Goal: Task Accomplishment & Management: Use online tool/utility

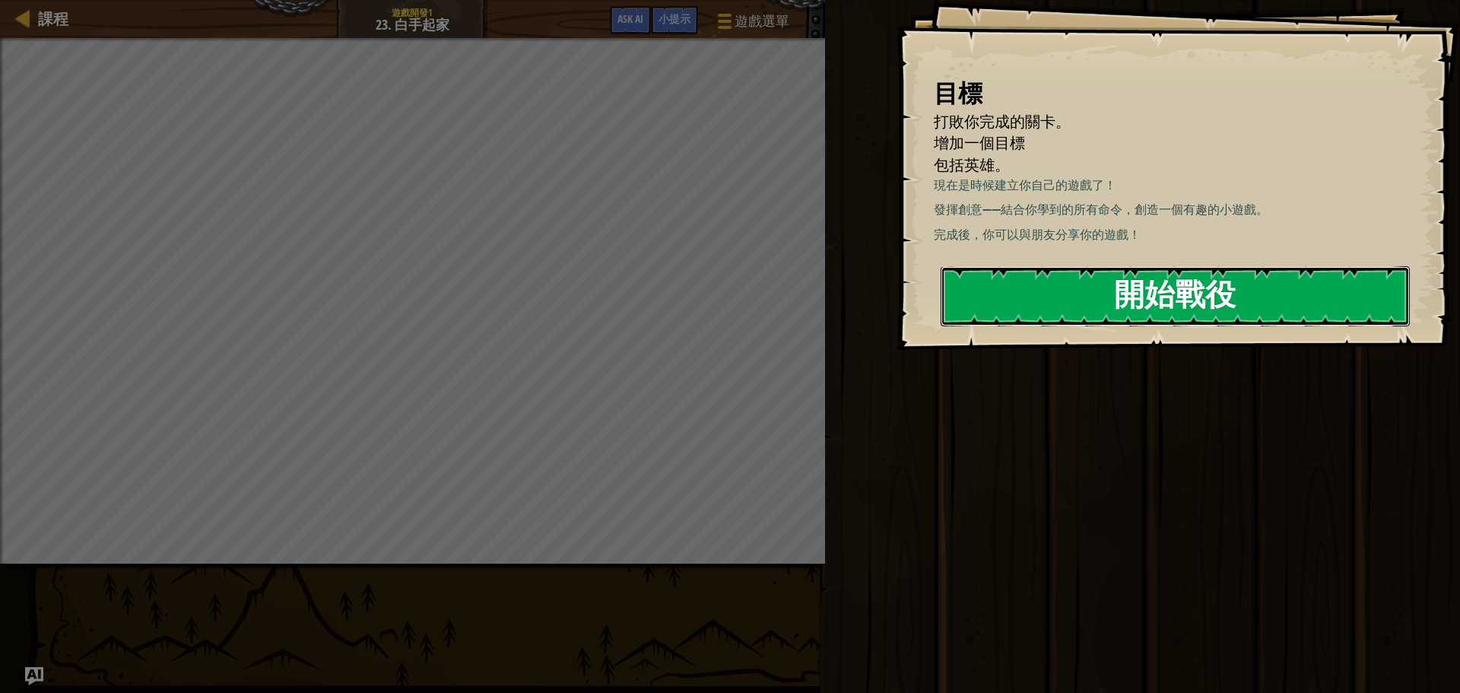
click at [1286, 301] on button "開始戰役" at bounding box center [1175, 296] width 469 height 60
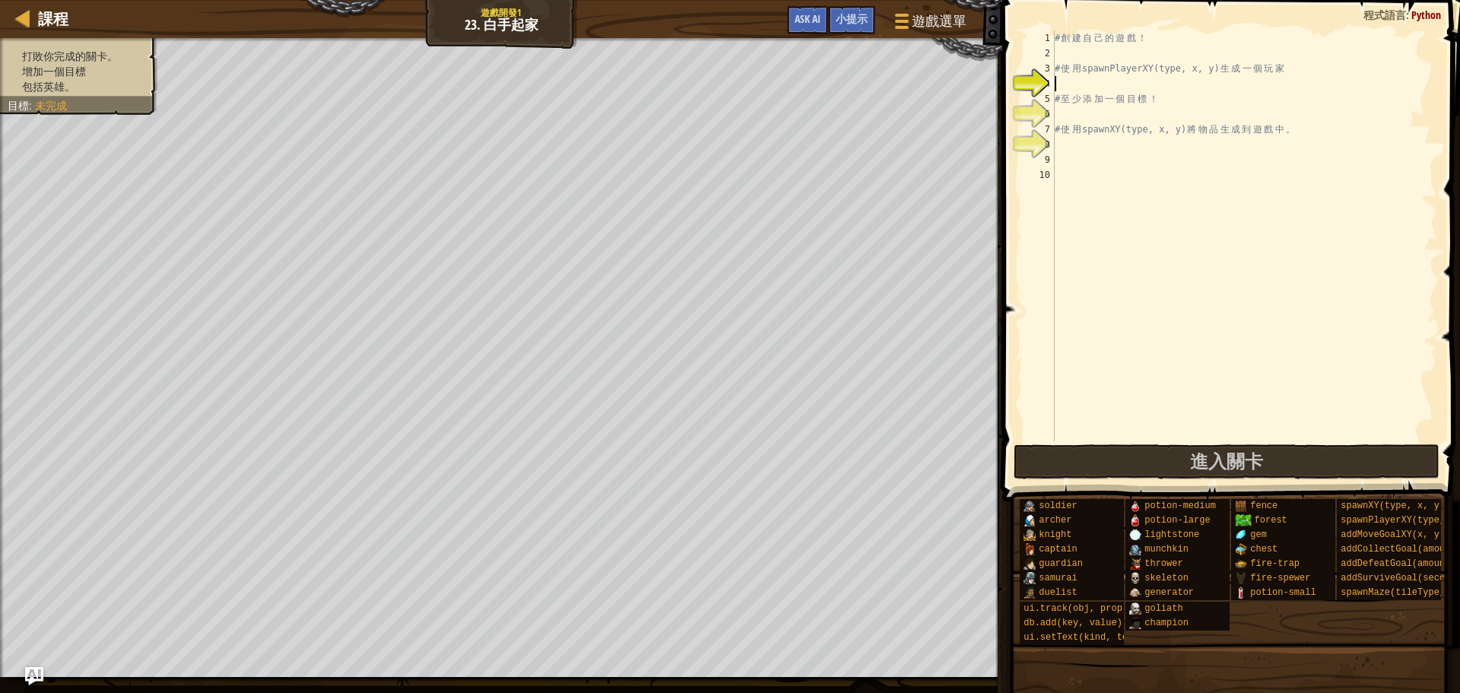
click at [1350, 230] on div "# 創 建 自 己 的 遊 戲 ！ # 使 用 spawnPlayerXY(type, x, y) 生 成 一 個 玩 家 # 至 少 添 加 一 個 目 標…" at bounding box center [1245, 250] width 386 height 441
click at [1339, 234] on div "# 創 建 自 己 的 遊 戲 ！ # 使 用 spawnPlayerXY(type, x, y) 生 成 一 個 玩 家 # 至 少 添 加 一 個 目 標…" at bounding box center [1245, 250] width 386 height 441
drag, startPoint x: 1358, startPoint y: 421, endPoint x: 1328, endPoint y: 496, distance: 81.2
click at [1358, 437] on div "# 創 建 自 己 的 遊 戲 ！ # 使 用 spawnPlayerXY(type, x, y) 生 成 一 個 玩 家 # 至 少 添 加 一 個 目 標…" at bounding box center [1245, 250] width 386 height 441
click at [1214, 224] on div "# 創 建 自 己 的 遊 戲 ！ # 使 用 spawnPlayerXY(type, x, y) 生 成 一 個 玩 家 # 至 少 添 加 一 個 目 標…" at bounding box center [1245, 250] width 386 height 441
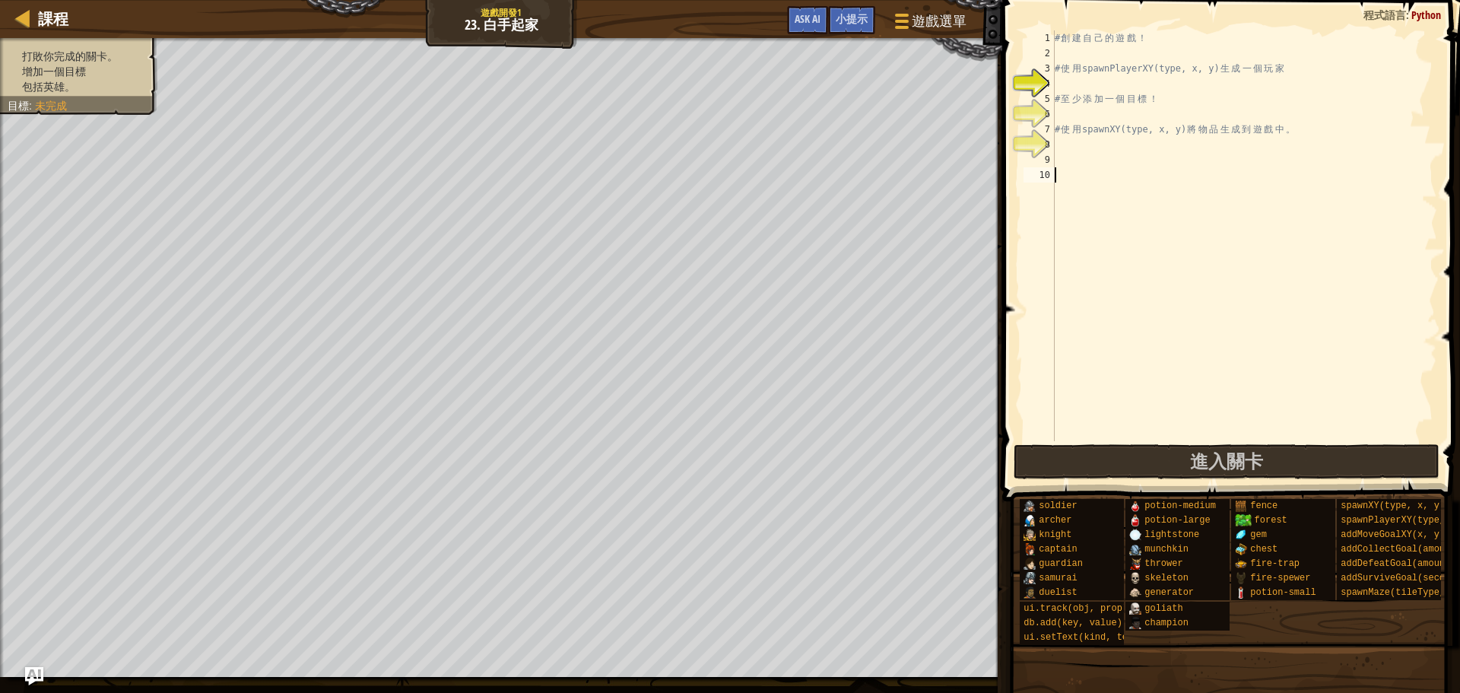
click at [1214, 238] on div "# 創 建 自 己 的 遊 戲 ！ # 使 用 spawnPlayerXY(type, x, y) 生 成 一 個 玩 家 # 至 少 添 加 一 個 目 標…" at bounding box center [1245, 250] width 386 height 441
click at [1225, 107] on div "# 創 建 自 己 的 遊 戲 ！ # 使 用 spawnPlayerXY(type, x, y) 生 成 一 個 玩 家 # 至 少 添 加 一 個 目 標…" at bounding box center [1245, 250] width 386 height 441
click at [1203, 86] on div "# 創 建 自 己 的 遊 戲 ！ # 使 用 spawnPlayerXY(type, x, y) 生 成 一 個 玩 家 # 至 少 添 加 一 個 目 標…" at bounding box center [1245, 250] width 386 height 441
click at [1195, 75] on div "# 創 建 自 己 的 遊 戲 ！ # 使 用 spawnPlayerXY(type, x, y) 生 成 一 個 玩 家 # 至 少 添 加 一 個 目 標…" at bounding box center [1245, 250] width 386 height 441
type textarea "# 使用 spawnPlayerXY(type, x, y) 生成一個玩家"
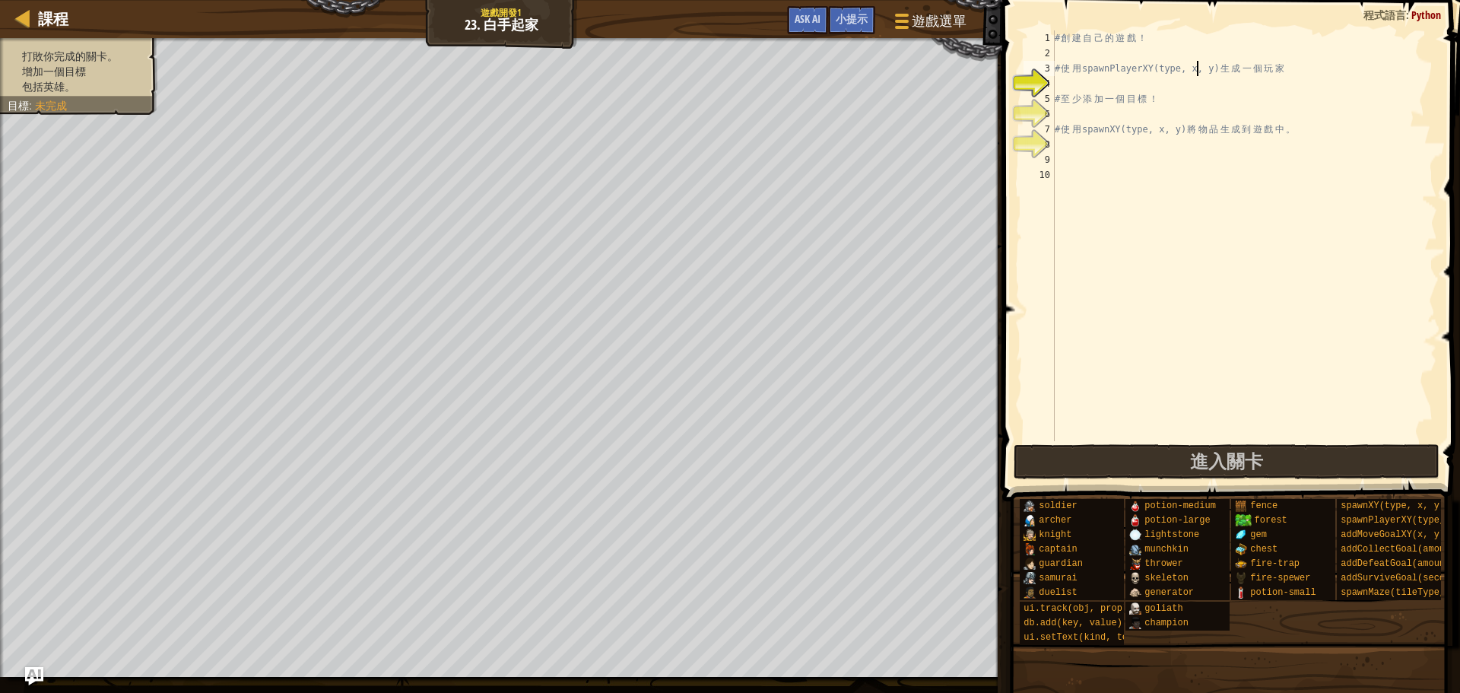
click at [1194, 205] on div "# 創 建 自 己 的 遊 戲 ！ # 使 用 spawnPlayerXY(type, x, y) 生 成 一 個 玩 家 # 至 少 添 加 一 個 目 標…" at bounding box center [1245, 250] width 386 height 441
click at [1191, 276] on div "# 創 建 自 己 的 遊 戲 ！ # 使 用 spawnPlayerXY(type, x, y) 生 成 一 個 玩 家 # 至 少 添 加 一 個 目 標…" at bounding box center [1245, 250] width 386 height 441
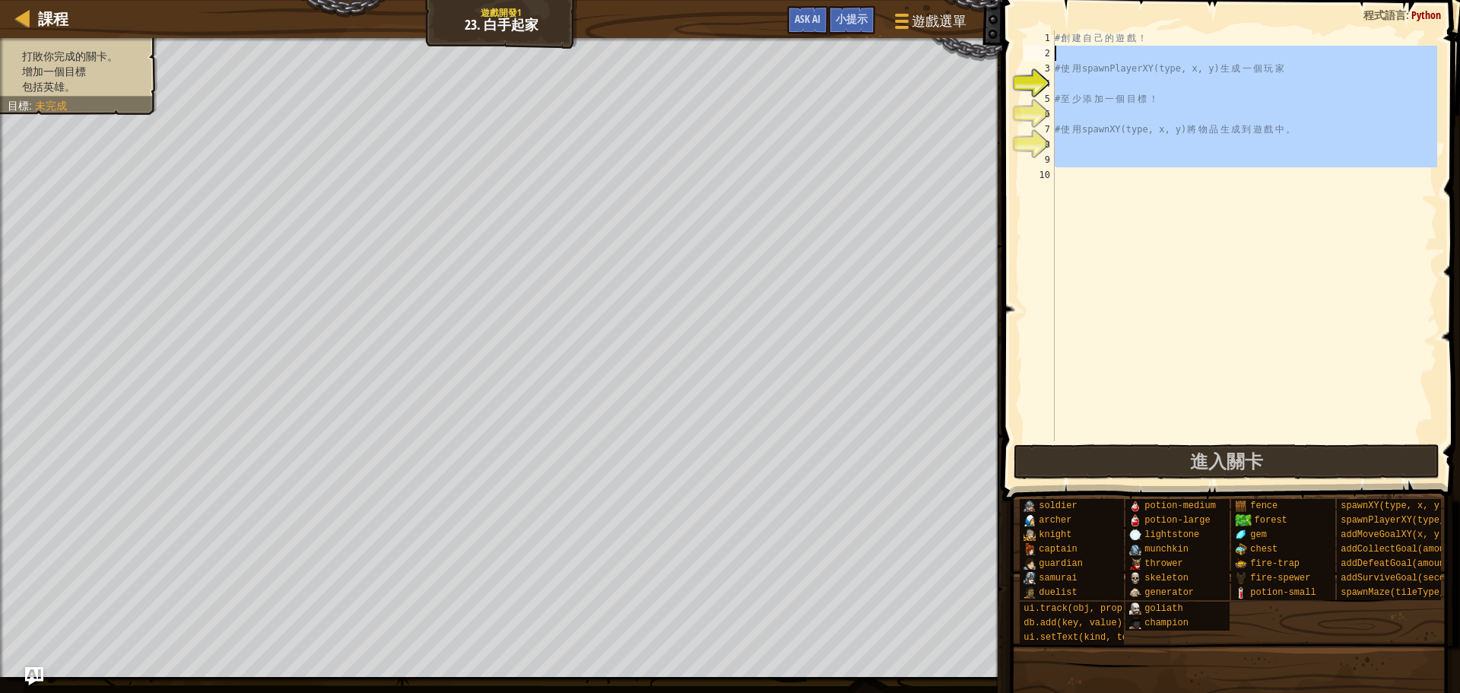
drag, startPoint x: 1156, startPoint y: 282, endPoint x: 1075, endPoint y: 60, distance: 236.5
click at [1075, 60] on div "# 創 建 自 己 的 遊 戲 ！ # 使 用 spawnPlayerXY(type, x, y) 生 成 一 個 玩 家 # 至 少 添 加 一 個 目 標…" at bounding box center [1245, 250] width 386 height 441
type textarea "# 使用 spawnPlayerXY(type, x, y) 生成一個玩家"
click at [1109, 194] on div "# 創 建 自 己 的 遊 戲 ！ # 使 用 spawnPlayerXY(type, x, y) 生 成 一 個 玩 家 # 至 少 添 加 一 個 目 標…" at bounding box center [1245, 235] width 386 height 411
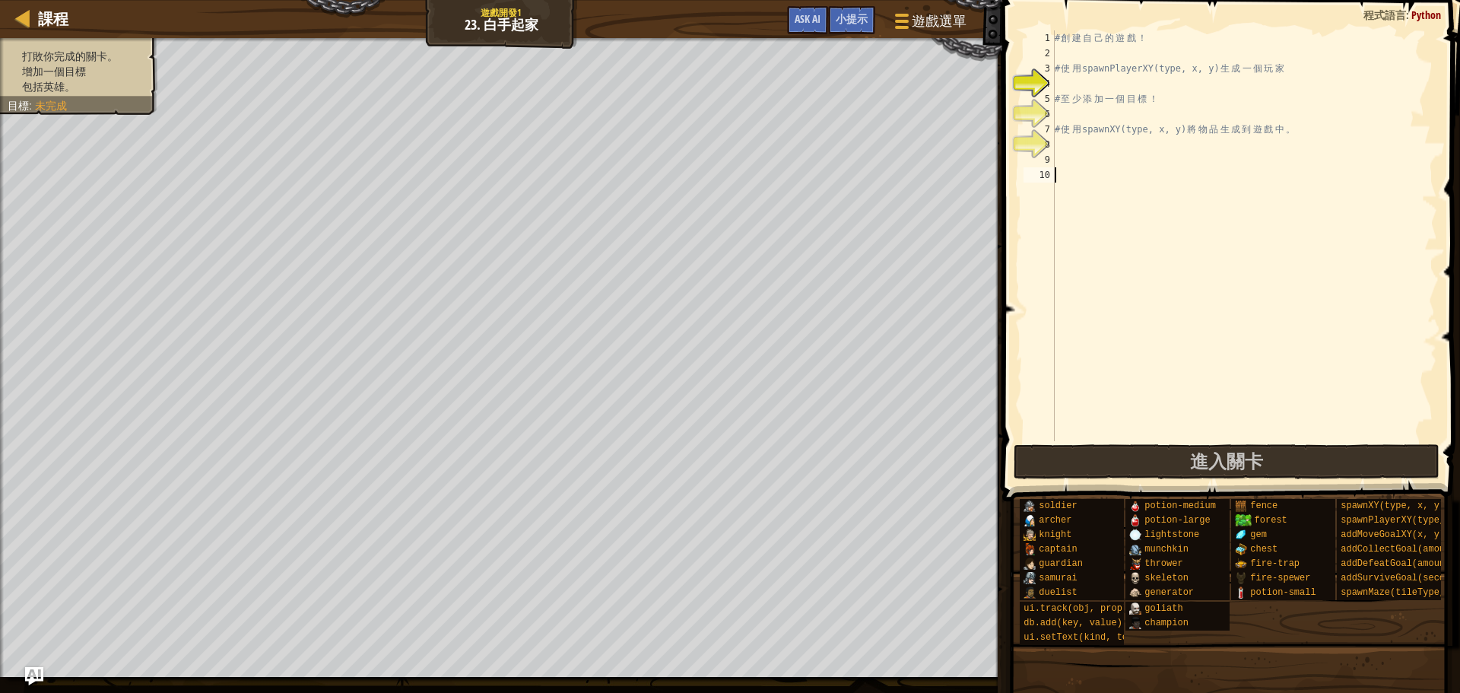
drag, startPoint x: 1110, startPoint y: 326, endPoint x: 1135, endPoint y: 360, distance: 42.4
click at [1135, 369] on div "# 創 建 自 己 的 遊 戲 ！ # 使 用 spawnPlayerXY(type, x, y) 生 成 一 個 玩 家 # 至 少 添 加 一 個 目 標…" at bounding box center [1245, 250] width 386 height 441
drag, startPoint x: 1135, startPoint y: 360, endPoint x: 1133, endPoint y: 348, distance: 12.3
click at [1135, 357] on div "# 創 建 自 己 的 遊 戲 ！ # 使 用 spawnPlayerXY(type, x, y) 生 成 一 個 玩 家 # 至 少 添 加 一 個 目 標…" at bounding box center [1245, 250] width 386 height 441
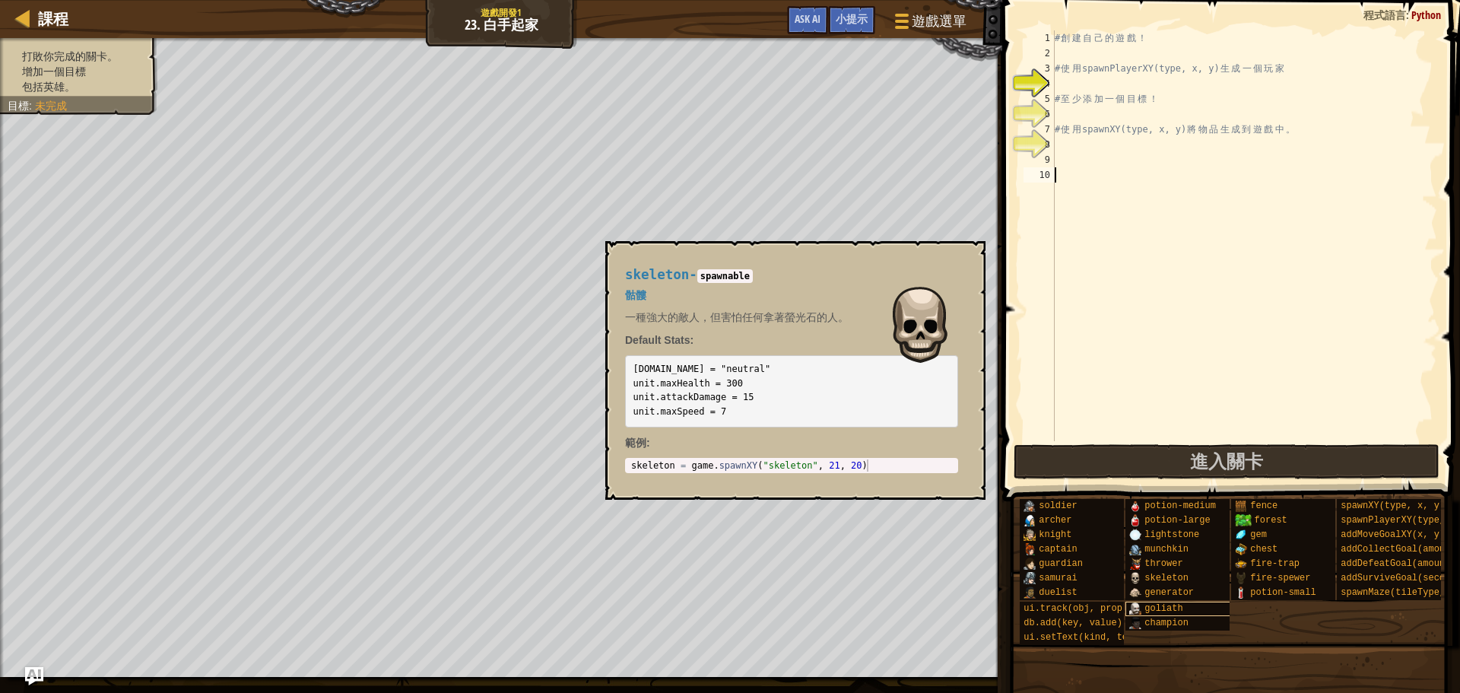
scroll to position [13, 0]
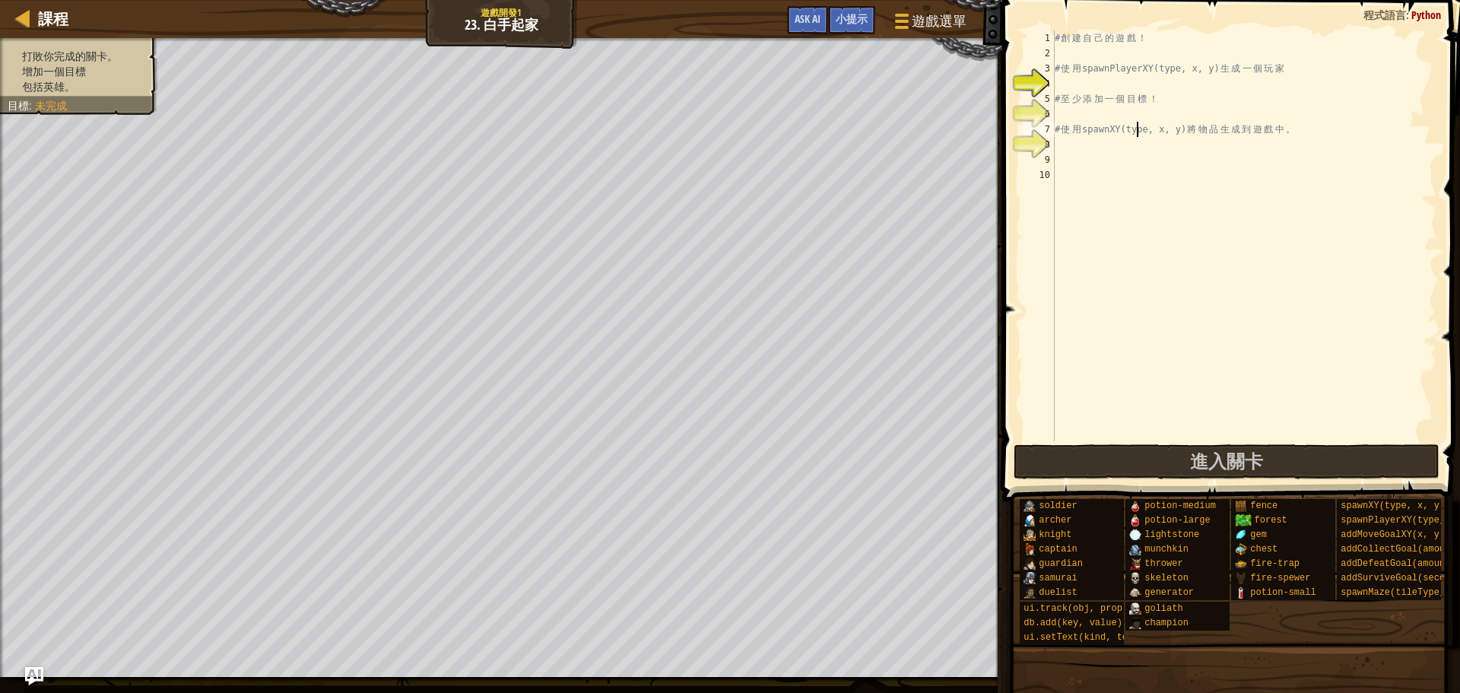
click at [1139, 134] on div "# 創 建 自 己 的 遊 戲 ！ # 使 用 spawnPlayerXY(type, x, y) 生 成 一 個 玩 家 # 至 少 添 加 一 個 目 標…" at bounding box center [1245, 250] width 386 height 441
type textarea "# 使用 spawnXY(type, x, y) 將物品生成到遊戲中。"
click at [1136, 146] on div "# 創 建 自 己 的 遊 戲 ！ # 使 用 spawnPlayerXY(type, x, y) 生 成 一 個 玩 家 # 至 少 添 加 一 個 目 標…" at bounding box center [1245, 250] width 386 height 441
click at [1136, 155] on div "# 創 建 自 己 的 遊 戲 ！ # 使 用 spawnPlayerXY(type, x, y) 生 成 一 個 玩 家 # 至 少 添 加 一 個 目 標…" at bounding box center [1245, 250] width 386 height 441
click at [1140, 182] on div "# 創 建 自 己 的 遊 戲 ！ # 使 用 spawnPlayerXY(type, x, y) 生 成 一 個 玩 家 # 至 少 添 加 一 個 目 標…" at bounding box center [1245, 250] width 386 height 441
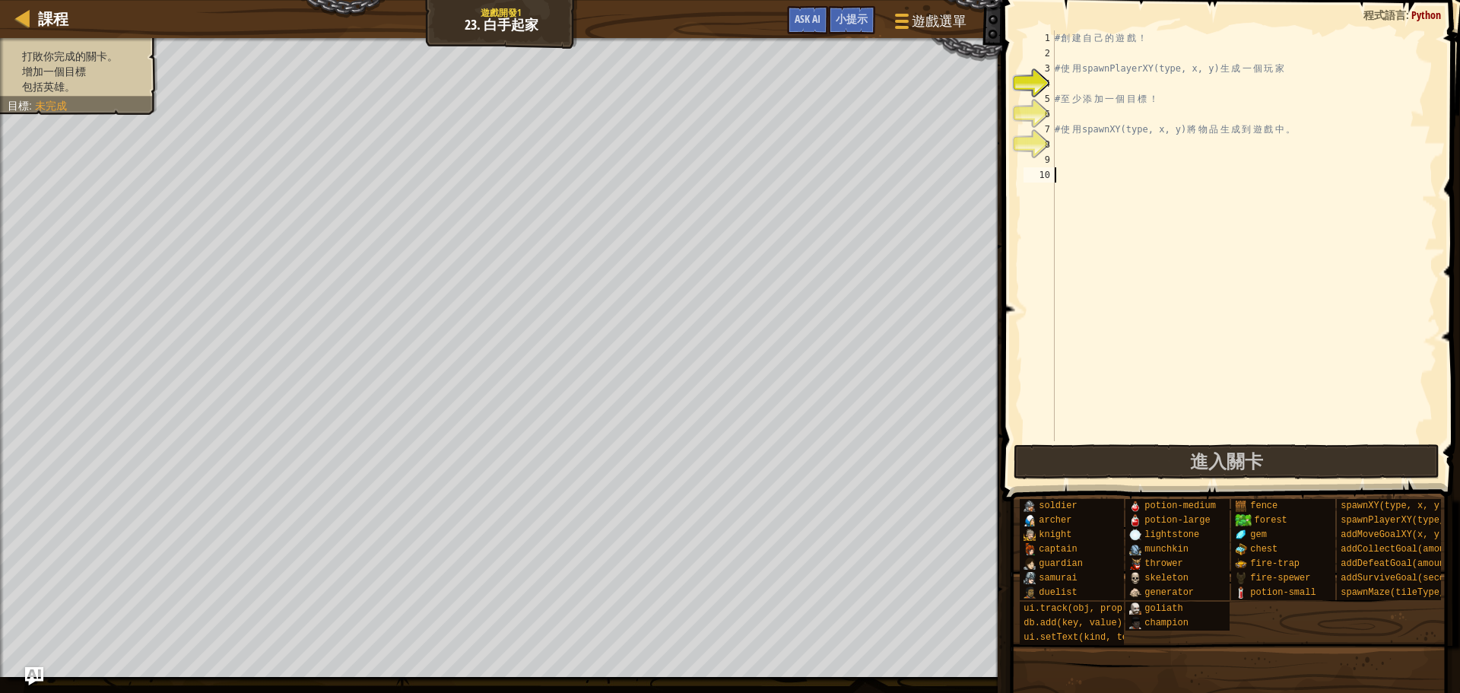
drag, startPoint x: 1142, startPoint y: 240, endPoint x: 1160, endPoint y: 300, distance: 62.8
click at [1142, 243] on div "# 創 建 自 己 的 遊 戲 ！ # 使 用 spawnPlayerXY(type, x, y) 生 成 一 個 玩 家 # 至 少 添 加 一 個 目 標…" at bounding box center [1245, 250] width 386 height 441
drag, startPoint x: 1162, startPoint y: 311, endPoint x: 1169, endPoint y: 367, distance: 56.7
click at [1169, 348] on div "# 創 建 自 己 的 遊 戲 ！ # 使 用 spawnPlayerXY(type, x, y) 生 成 一 個 玩 家 # 至 少 添 加 一 個 目 標…" at bounding box center [1245, 250] width 386 height 441
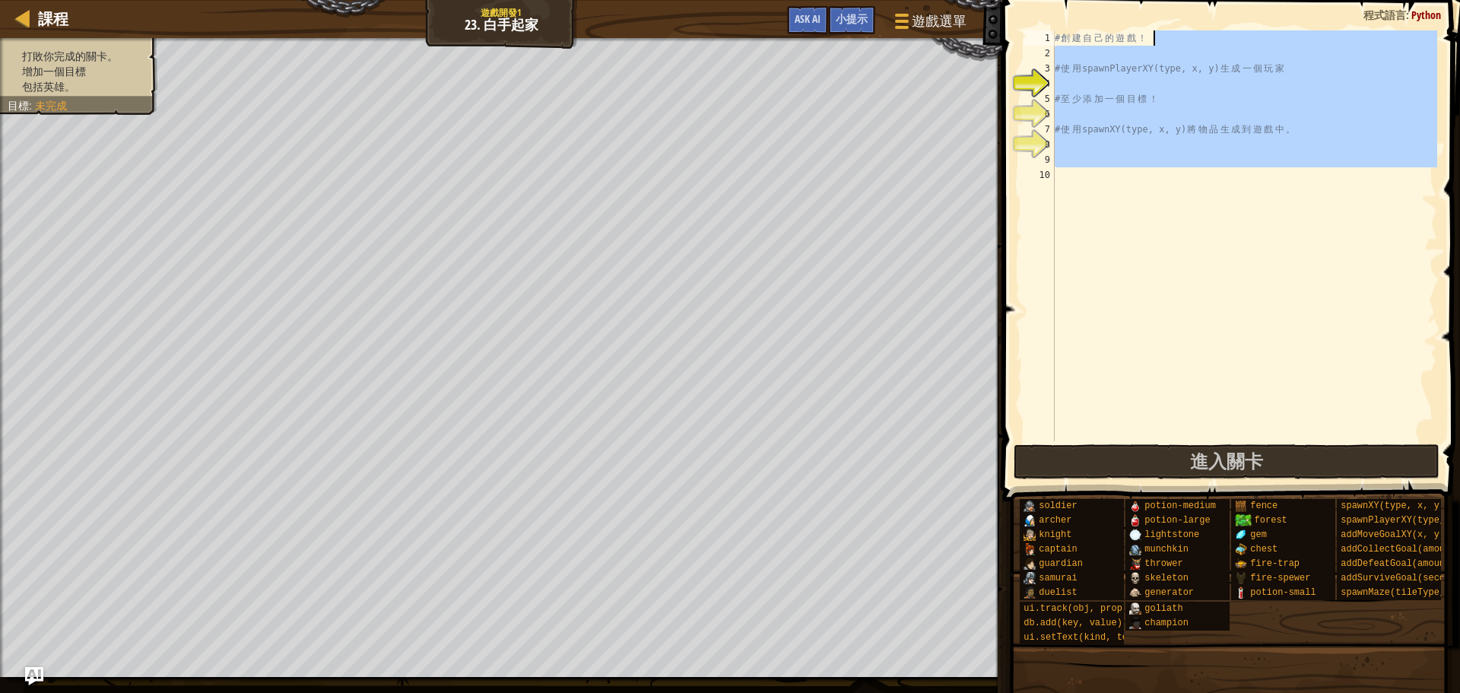
drag, startPoint x: 1169, startPoint y: 367, endPoint x: 1152, endPoint y: 33, distance: 334.3
click at [1152, 33] on div "# 創 建 自 己 的 遊 戲 ！ # 使 用 spawnPlayerXY(type, x, y) 生 成 一 個 玩 家 # 至 少 添 加 一 個 目 標…" at bounding box center [1245, 250] width 386 height 441
drag, startPoint x: 1152, startPoint y: 33, endPoint x: 1162, endPoint y: 36, distance: 10.1
click at [1152, 33] on div "# 創 建 自 己 的 遊 戲 ！ # 使 用 spawnPlayerXY(type, x, y) 生 成 一 個 玩 家 # 至 少 添 加 一 個 目 標…" at bounding box center [1245, 235] width 386 height 411
drag, startPoint x: 1189, startPoint y: 204, endPoint x: 1046, endPoint y: 46, distance: 213.3
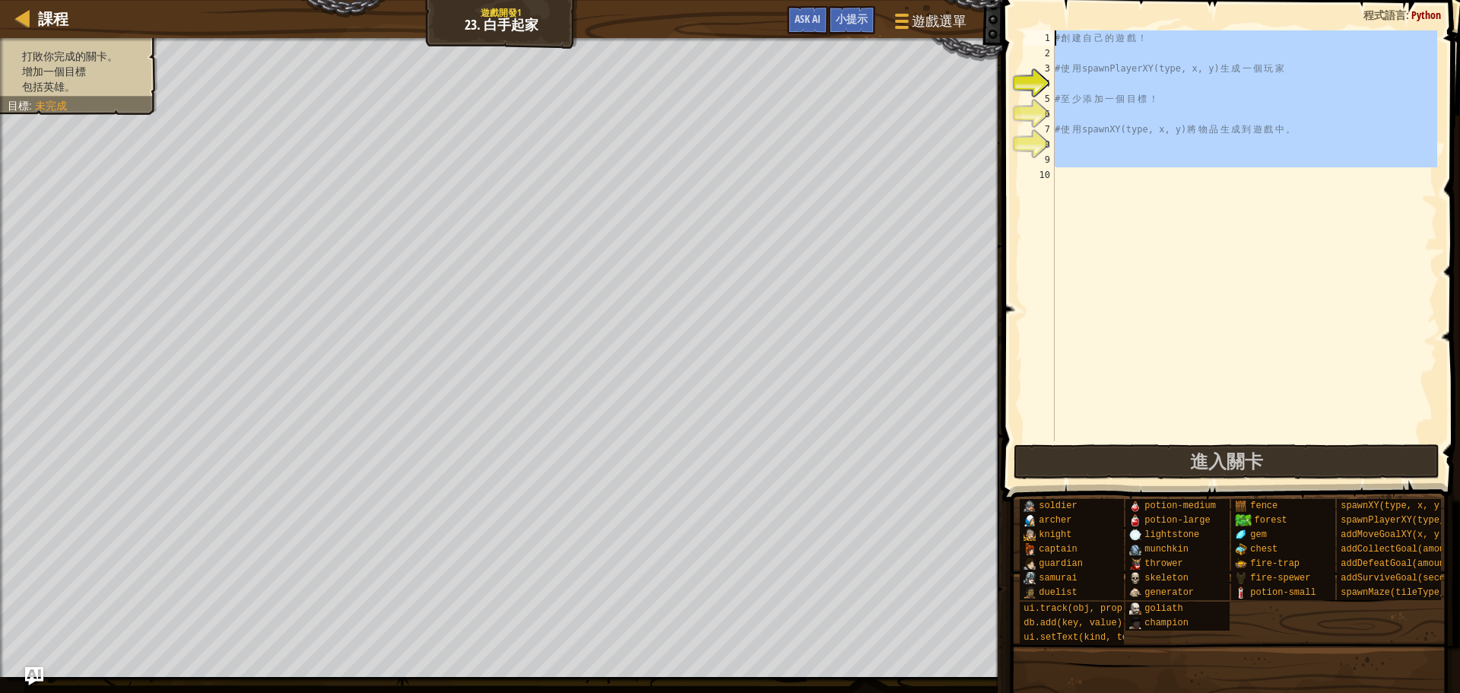
click at [1048, 40] on div "# 創建自己的遊戲！ 1 2 3 4 5 6 7 8 9 10 # 創 建 自 己 的 遊 戲 ！ # 使 用 spawnPlayerXY(type, x, …" at bounding box center [1229, 235] width 417 height 411
type textarea "# 創建自己的遊戲！"
click at [1133, 145] on div "# 創 建 自 己 的 遊 戲 ！ # 使 用 spawnPlayerXY(type, x, y) 生 成 一 個 玩 家 # 至 少 添 加 一 個 目 標…" at bounding box center [1245, 235] width 386 height 411
